Goal: Information Seeking & Learning: Learn about a topic

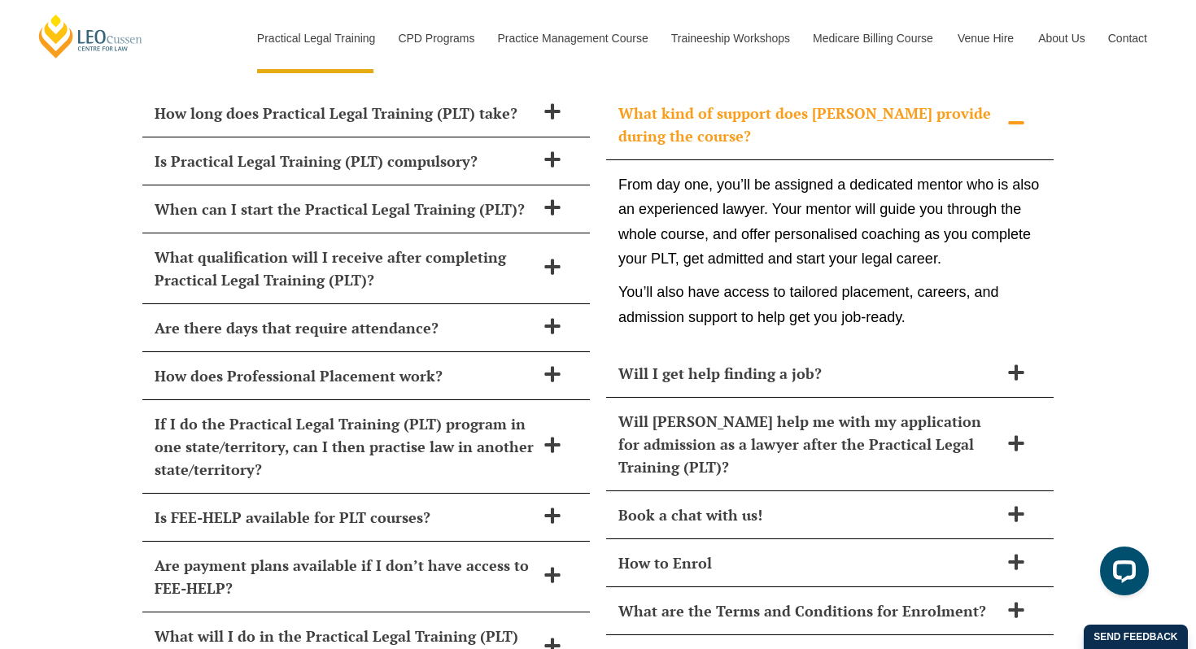
scroll to position [7101, 0]
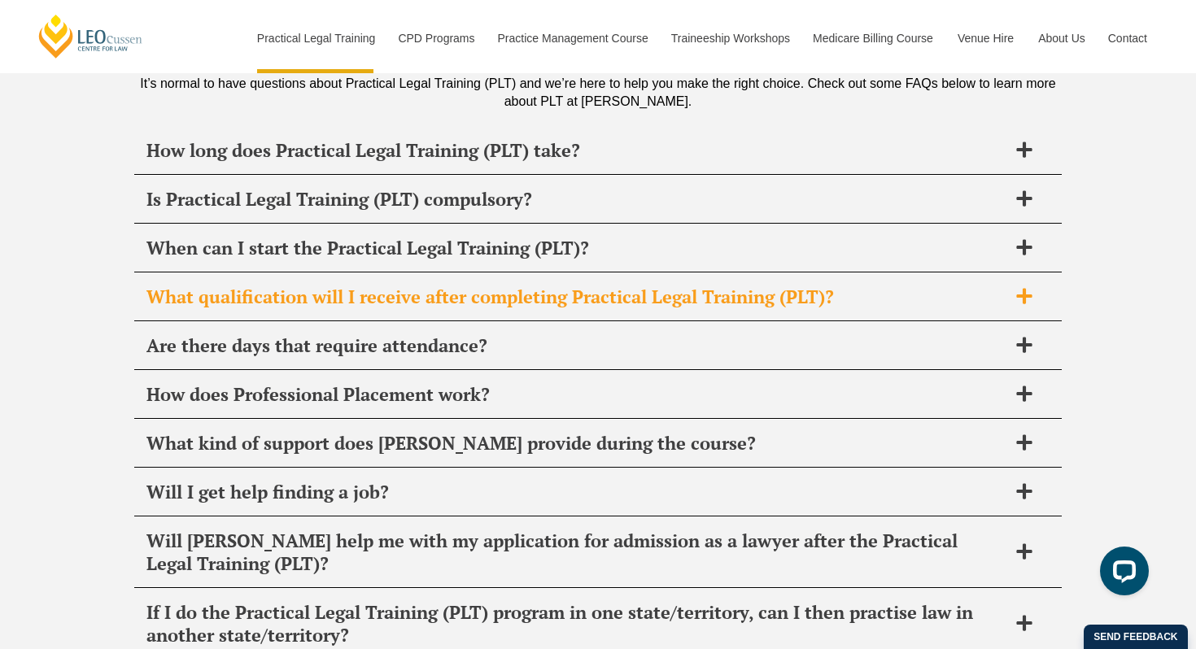
scroll to position [7808, 0]
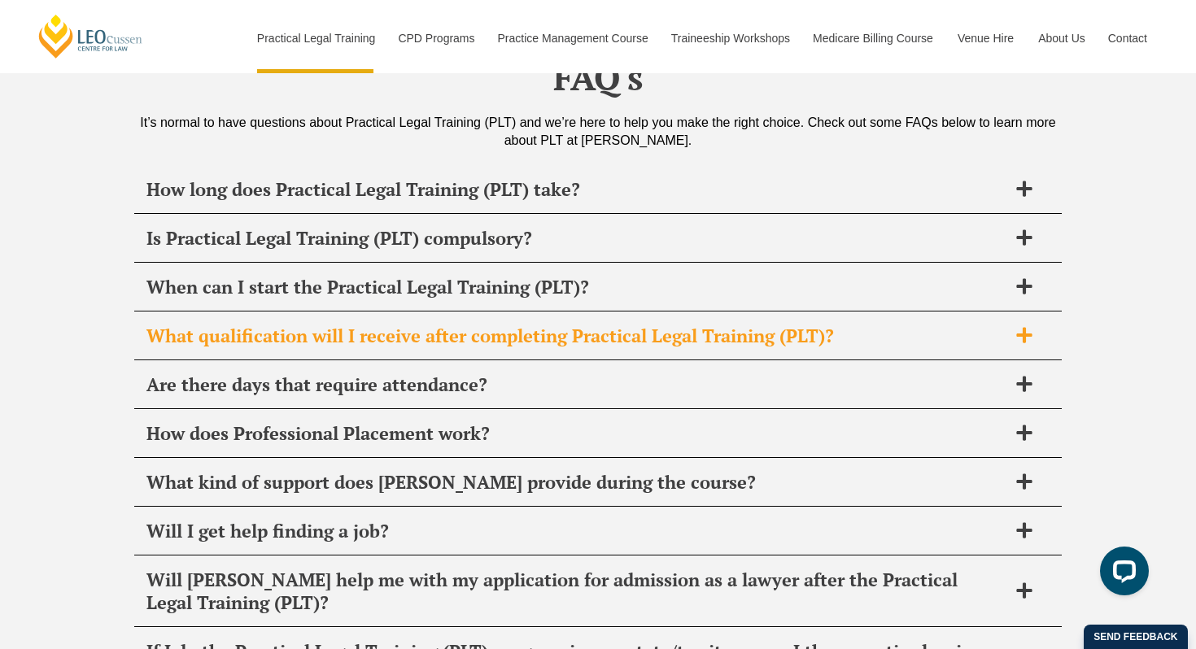
click at [311, 276] on h2 "When can I start the Practical Legal Training (PLT)?" at bounding box center [576, 287] width 861 height 23
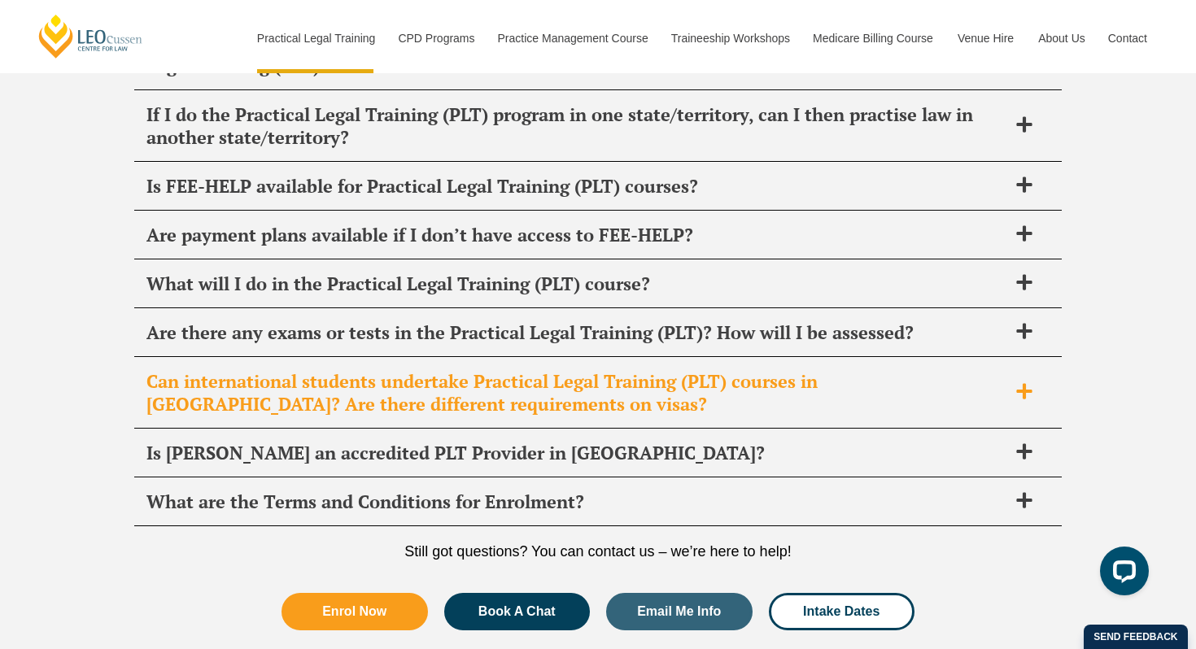
scroll to position [8429, 0]
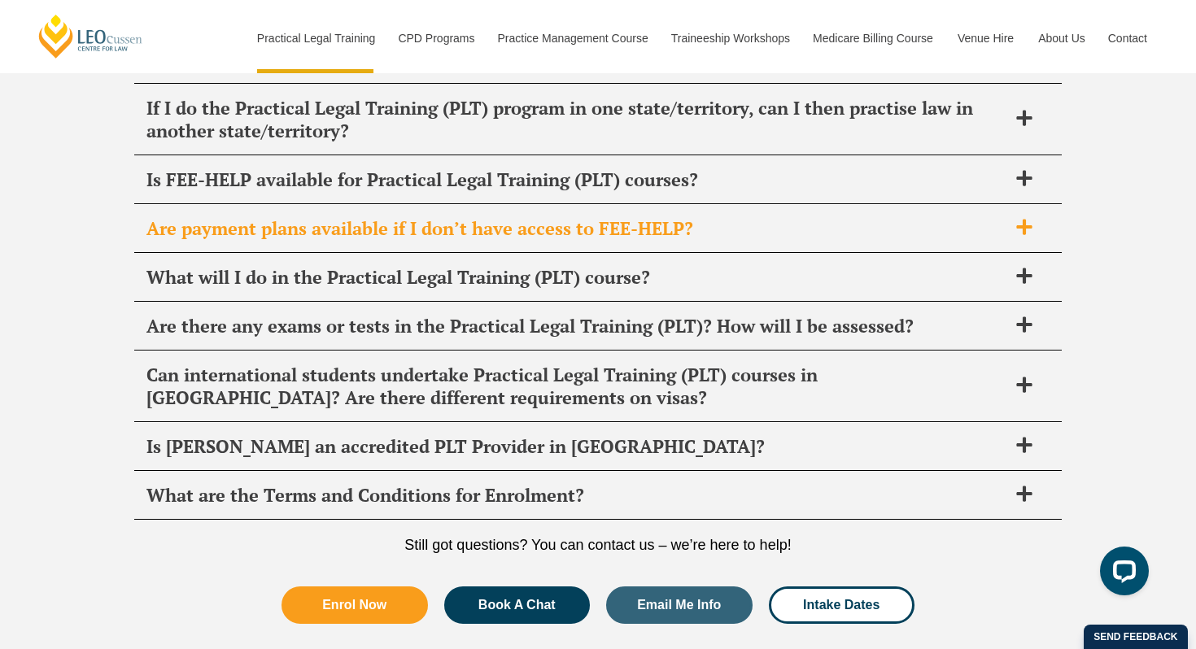
click at [560, 217] on h2 "Are payment plans available if I don’t have access to FEE-HELP?" at bounding box center [576, 228] width 861 height 23
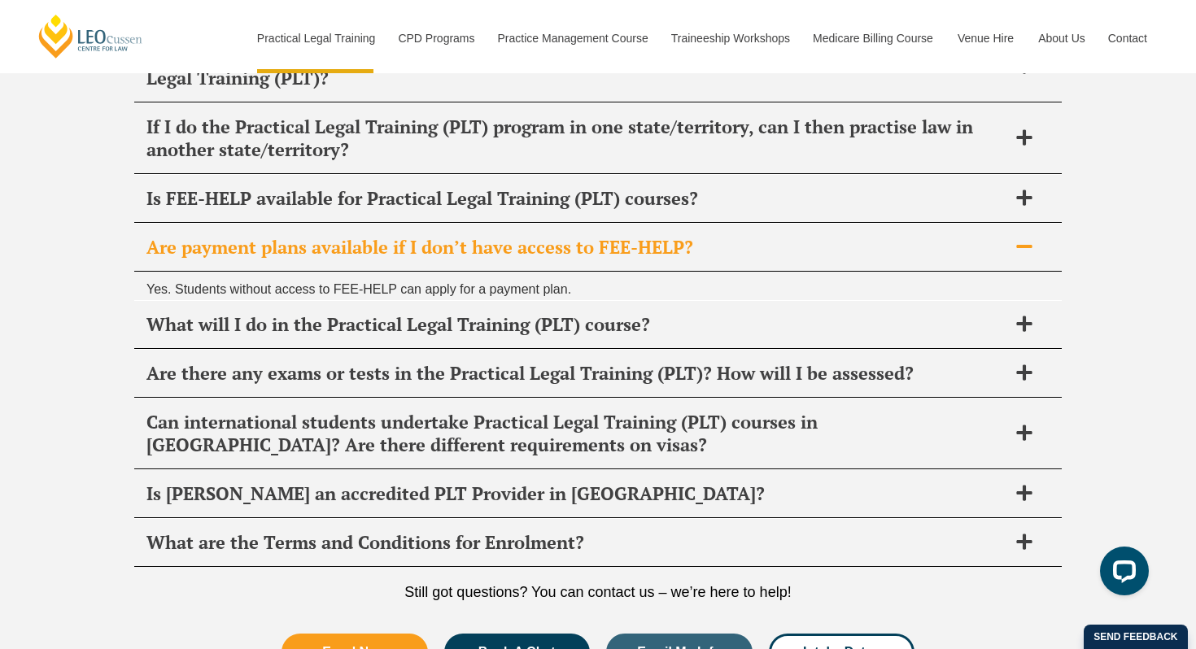
scroll to position [8352, 0]
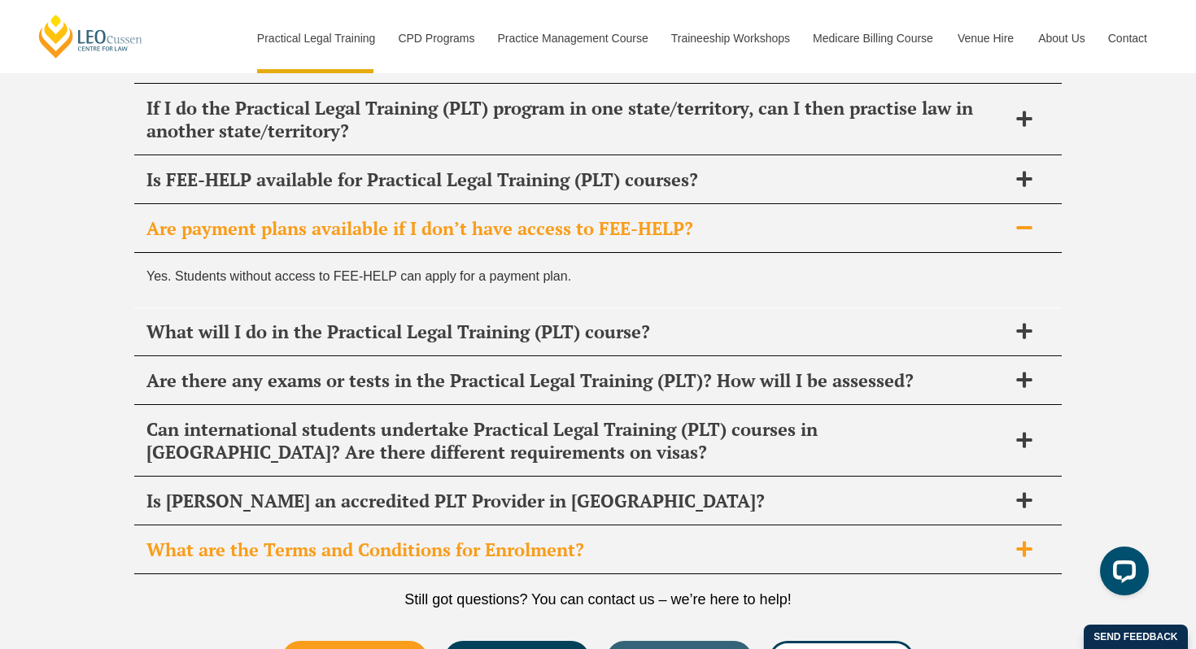
click at [441, 526] on div "What are the Terms and Conditions for Enrolment?" at bounding box center [597, 550] width 927 height 48
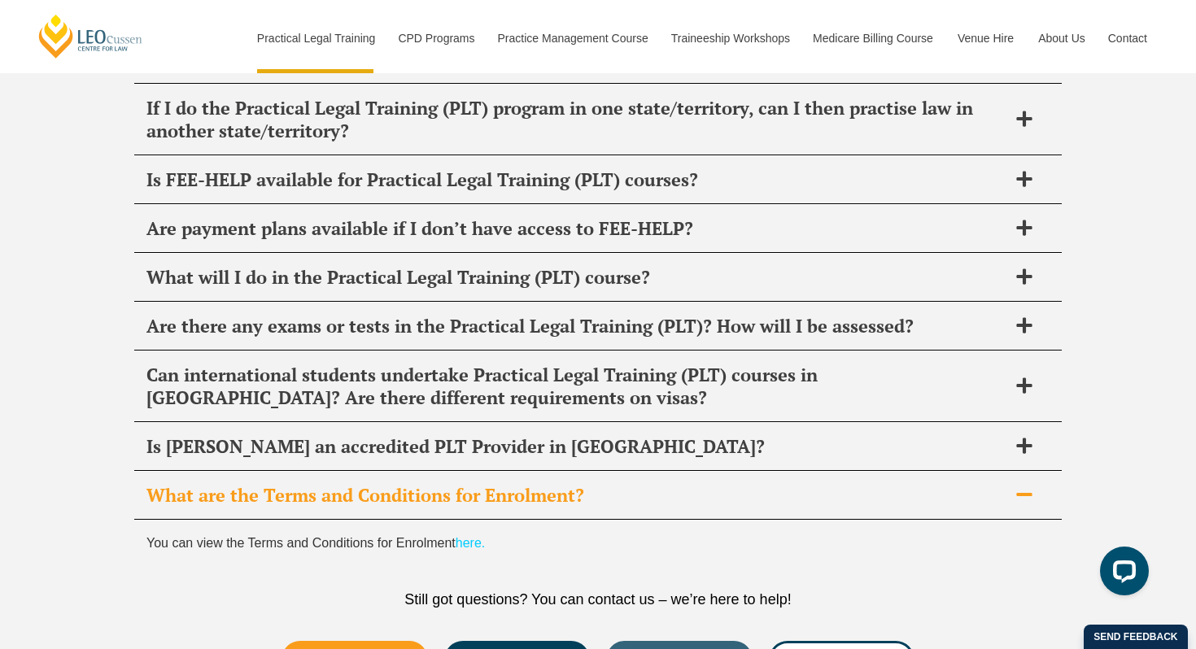
click at [468, 536] on link "here." at bounding box center [470, 543] width 29 height 14
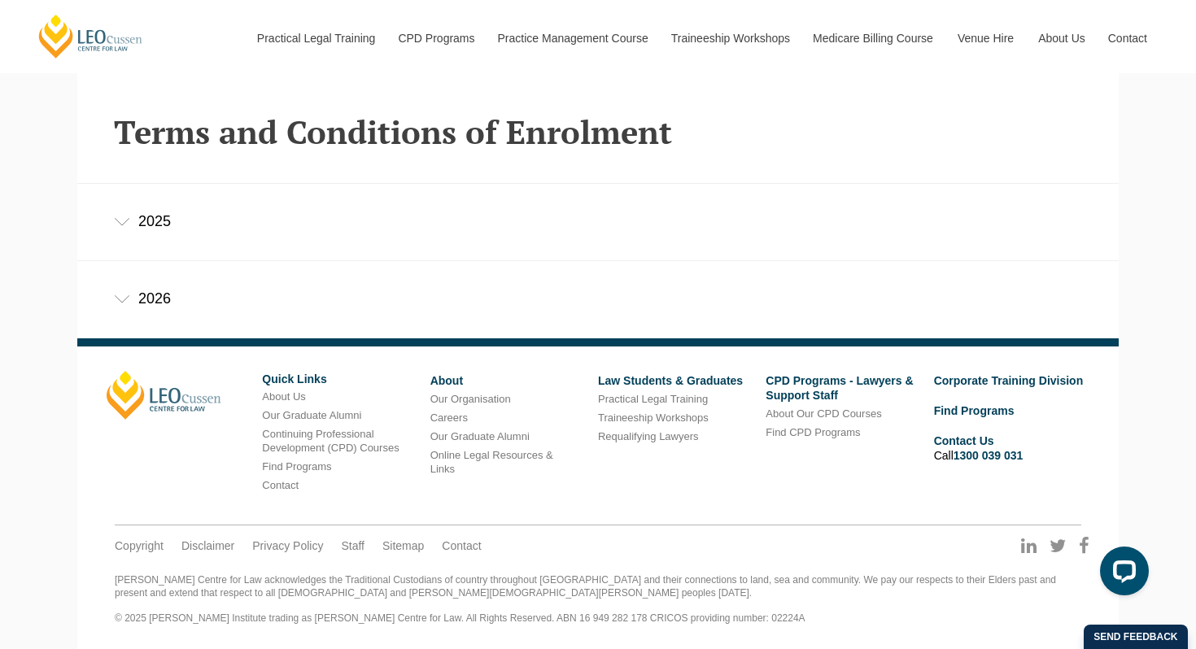
click at [116, 308] on div "2026" at bounding box center [597, 299] width 1041 height 76
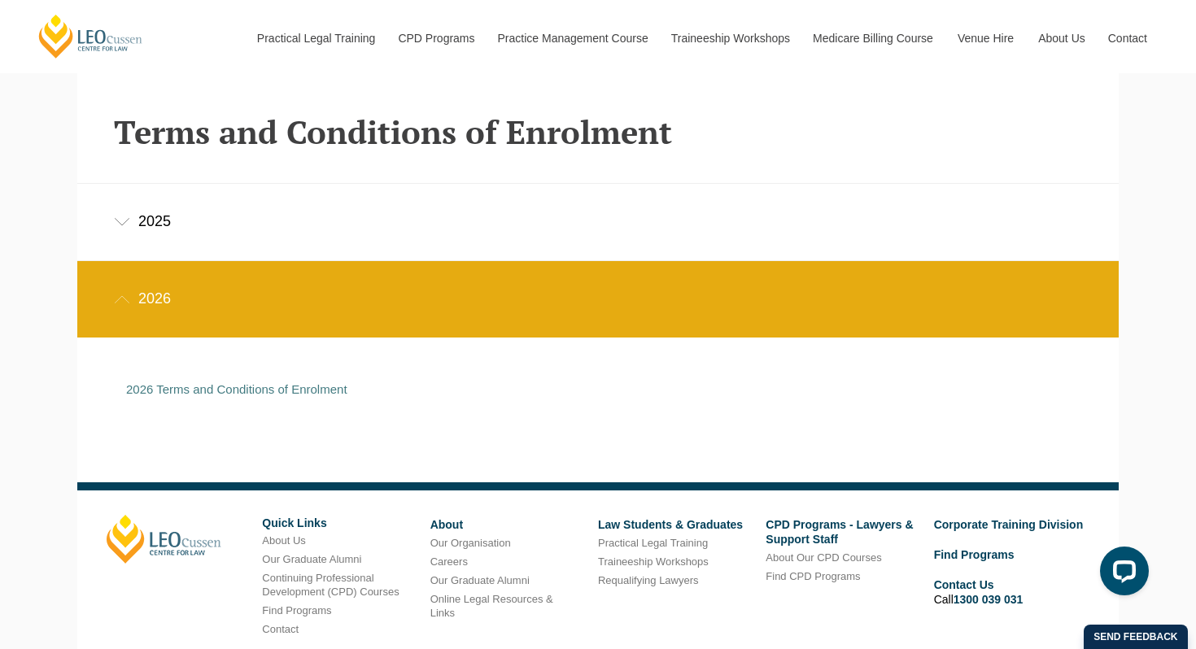
click at [205, 396] on p "2026 Terms and Conditions of Enrolment" at bounding box center [585, 389] width 919 height 15
click at [223, 392] on link "2026 Terms and Conditions of Enrolment" at bounding box center [236, 389] width 221 height 14
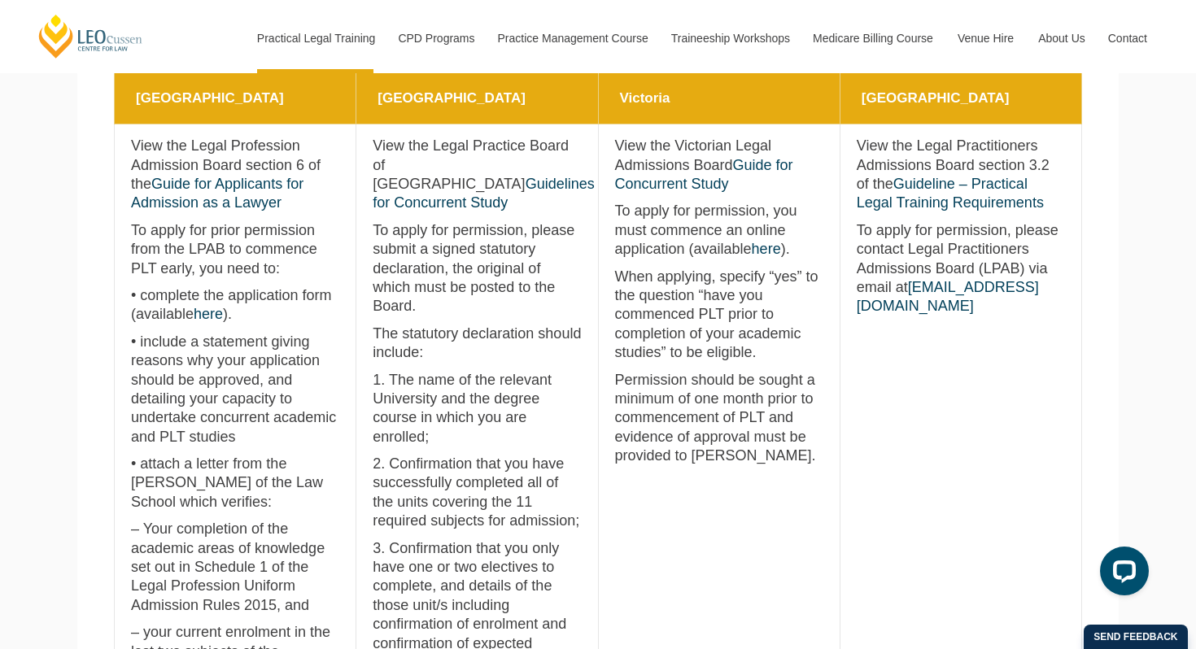
scroll to position [801, 0]
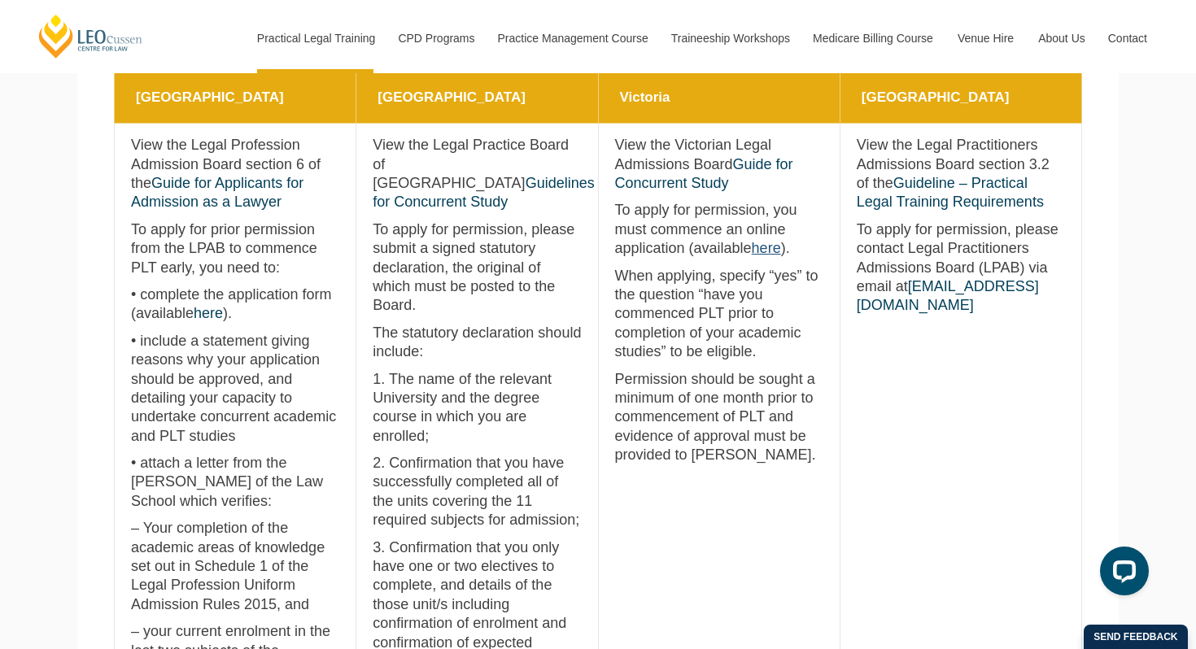
click at [752, 252] on link "here" at bounding box center [766, 248] width 29 height 16
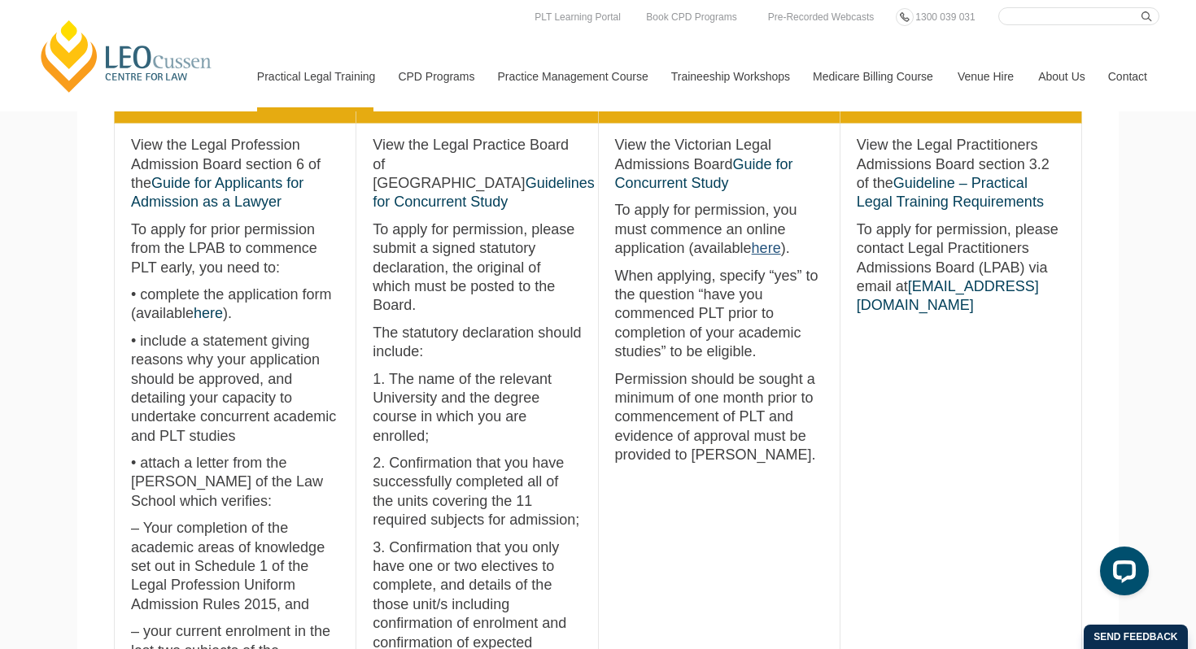
click at [752, 251] on link "here" at bounding box center [766, 248] width 29 height 16
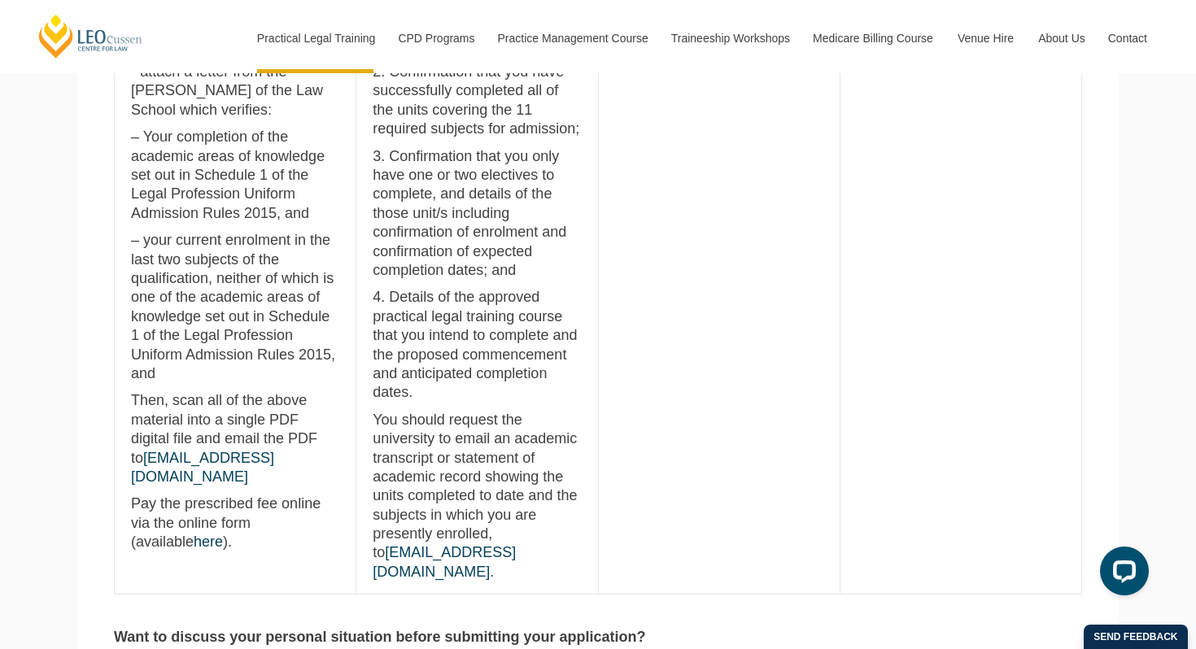
scroll to position [1293, 0]
